Goal: Task Accomplishment & Management: Manage account settings

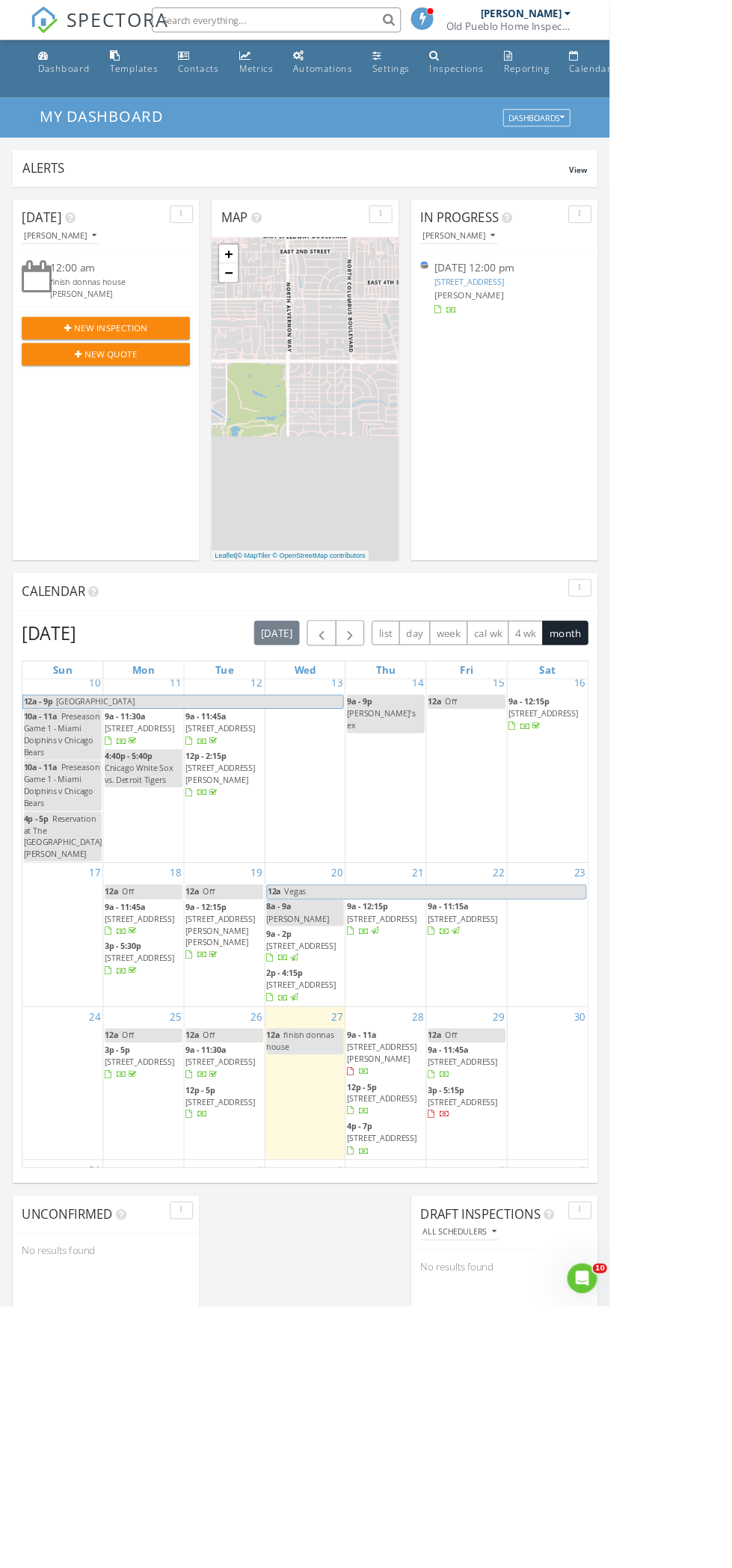
scroll to position [381, 0]
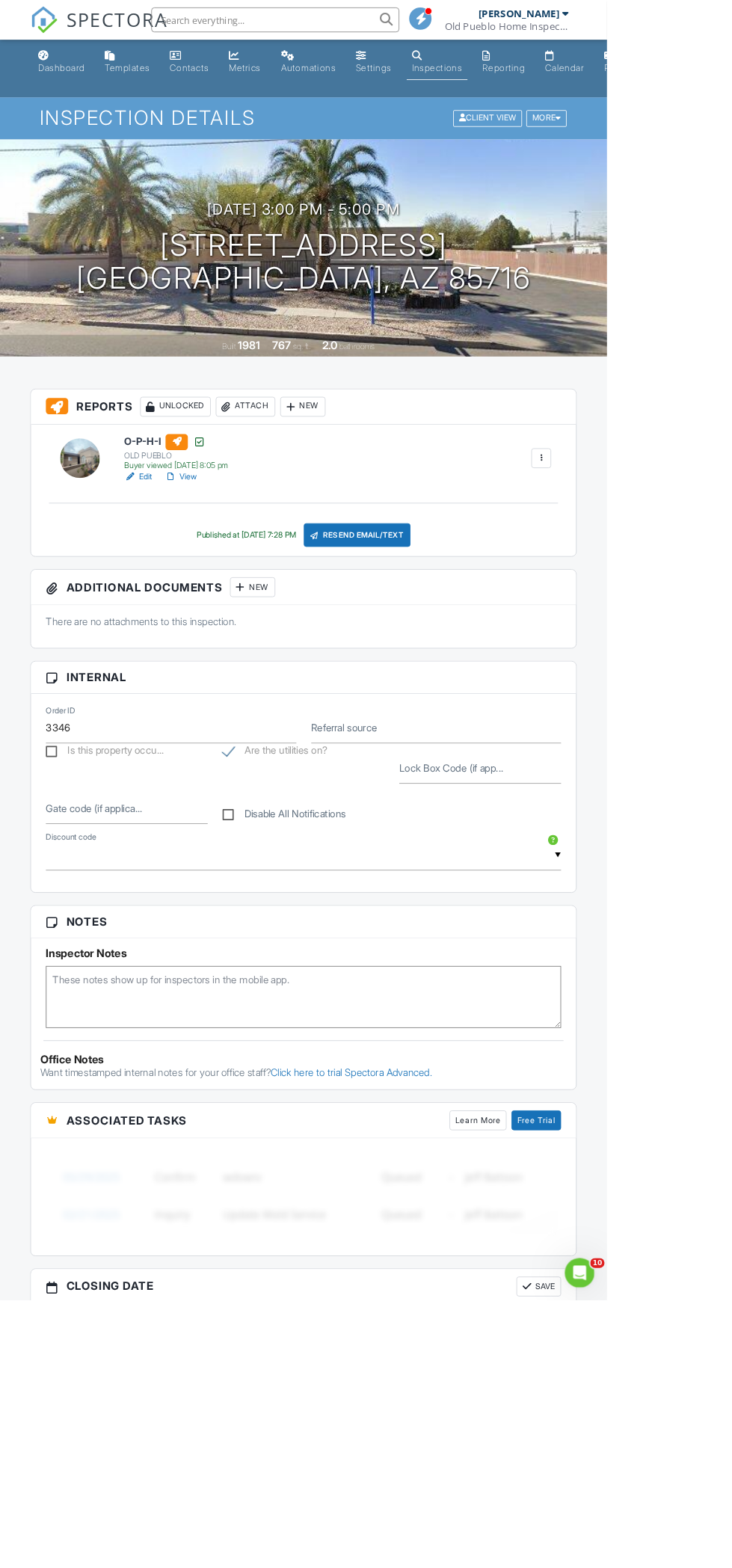
click at [168, 575] on link "Edit" at bounding box center [166, 574] width 33 height 15
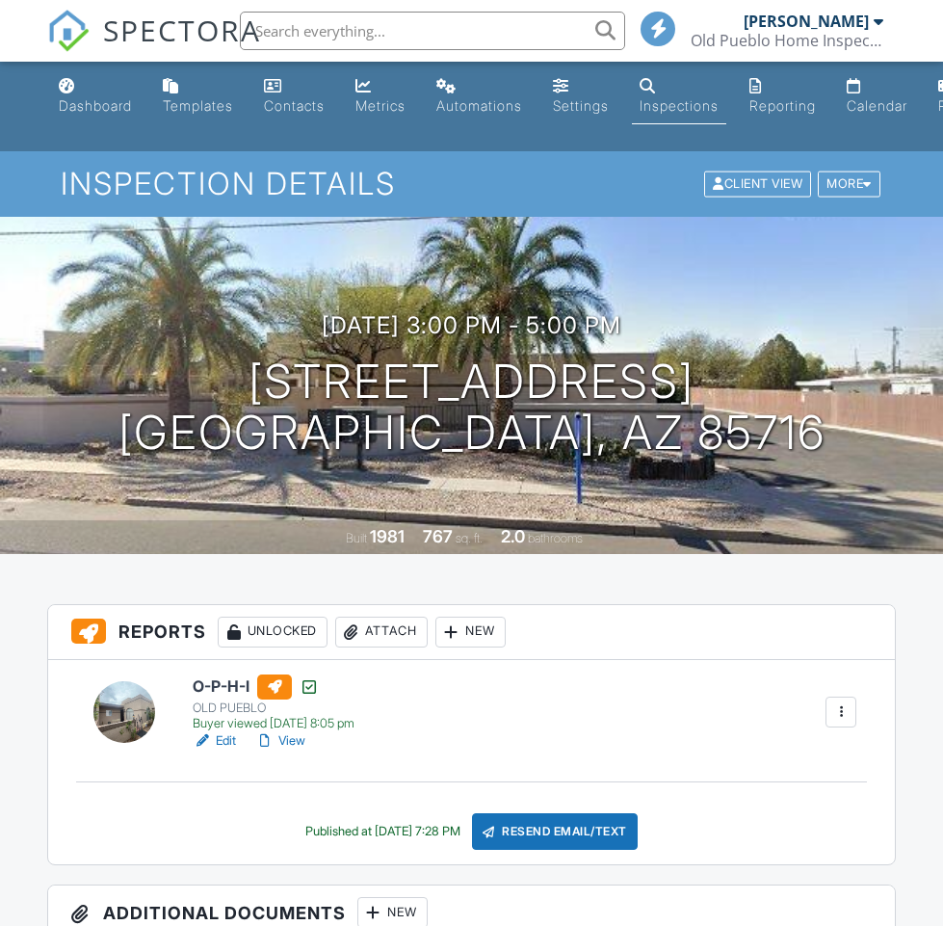
click at [296, 731] on link "View" at bounding box center [280, 740] width 50 height 19
